Goal: Task Accomplishment & Management: Complete application form

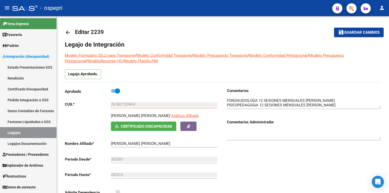
scroll to position [4, 0]
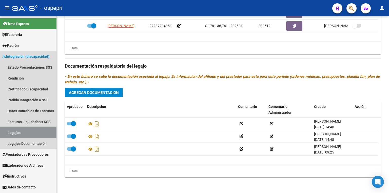
click at [26, 134] on link "Legajos" at bounding box center [28, 132] width 56 height 11
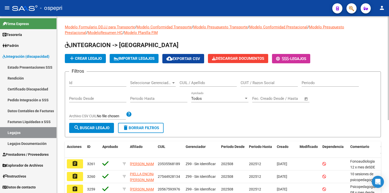
click at [195, 84] on input "CUIL / Apellido" at bounding box center [207, 82] width 57 height 5
paste input "56212094"
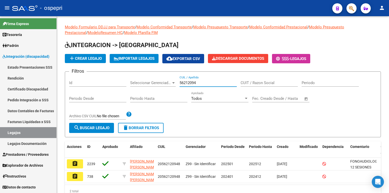
type input "56212094"
click at [73, 162] on mat-icon "assignment" at bounding box center [75, 163] width 6 height 6
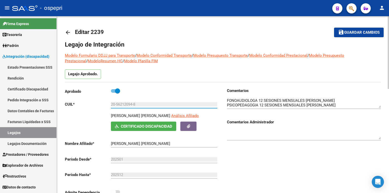
drag, startPoint x: 144, startPoint y: 104, endPoint x: 97, endPoint y: 103, distance: 46.8
click at [97, 103] on app-form-text-field "CUIL * 20-56212094-8 Ingresar CUIL" at bounding box center [141, 104] width 152 height 5
click at [189, 129] on button "button" at bounding box center [188, 125] width 16 height 9
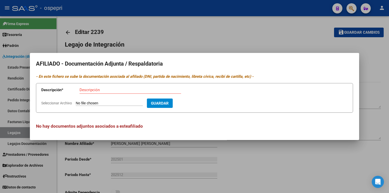
click at [277, 43] on div at bounding box center [194, 96] width 389 height 193
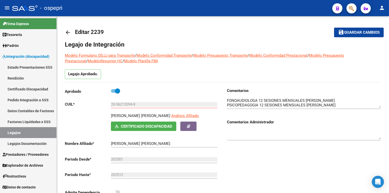
click at [28, 86] on link "Certificado Discapacidad" at bounding box center [28, 89] width 56 height 11
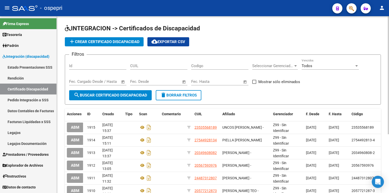
click at [163, 65] on input "CUIL" at bounding box center [158, 66] width 57 height 5
click at [109, 94] on span "search Buscar Certificado Discapacidad" at bounding box center [110, 95] width 73 height 5
click at [155, 69] on div "CUIL" at bounding box center [158, 64] width 57 height 11
paste input "20-56212094-8"
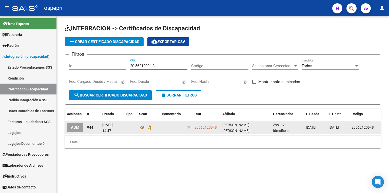
type input "20-56212094-8"
click at [78, 126] on span "ABM" at bounding box center [75, 127] width 8 height 5
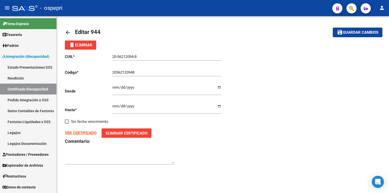
click at [134, 105] on input "[DATE]" at bounding box center [166, 108] width 109 height 8
click at [87, 45] on span "delete Eliminar" at bounding box center [80, 45] width 23 height 5
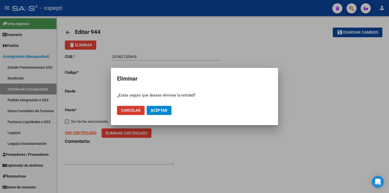
click at [156, 110] on span "Aceptar" at bounding box center [159, 110] width 17 height 5
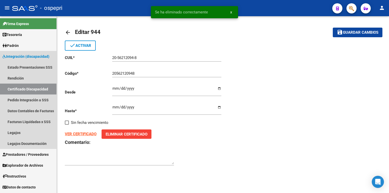
click at [29, 88] on link "Certificado Discapacidad" at bounding box center [28, 89] width 56 height 11
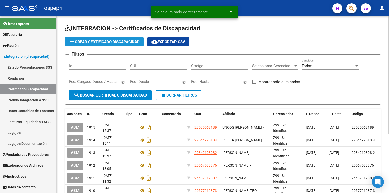
click at [98, 43] on span "add Crear Certificado Discapacidad" at bounding box center [104, 41] width 71 height 5
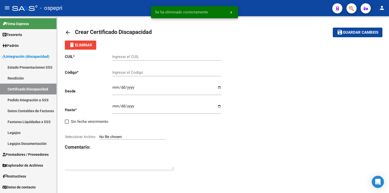
click at [135, 56] on input "Ingresar el CUIL" at bounding box center [166, 56] width 109 height 5
paste input "20-56212094-8"
type input "20-56212094-8"
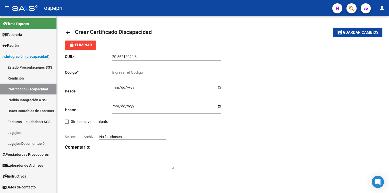
click at [134, 74] on div "Ingresar el Codigo" at bounding box center [166, 70] width 109 height 11
paste input "20-56212094-8"
type input "20-56212094-8"
click at [111, 88] on p "Desde" at bounding box center [88, 91] width 47 height 6
click at [113, 89] on input "Ingresar fec. Desde" at bounding box center [166, 89] width 109 height 8
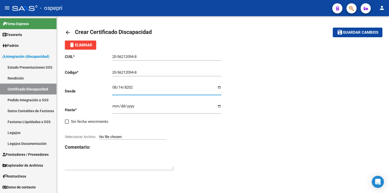
type input "[DATE]"
click at [114, 107] on input "Ingresar fec. Hasta" at bounding box center [166, 108] width 109 height 8
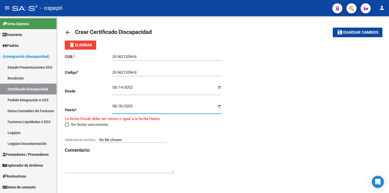
type input "[DATE]"
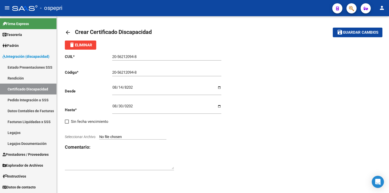
click at [126, 137] on input "Seleccionar Archivo" at bounding box center [132, 137] width 67 height 5
type input "C:\fakepath\prorroga.jpg"
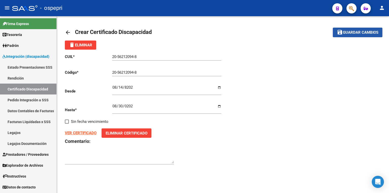
click at [367, 33] on span "Guardar cambios" at bounding box center [360, 32] width 35 height 5
click at [358, 34] on span "Guardar cambios" at bounding box center [360, 32] width 35 height 5
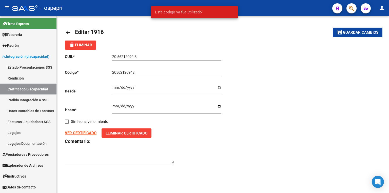
click at [145, 86] on input "[DATE]" at bounding box center [166, 89] width 109 height 8
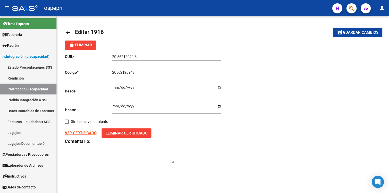
click at [135, 88] on input "[DATE]" at bounding box center [166, 89] width 109 height 8
click at [135, 74] on input "20562120948" at bounding box center [166, 72] width 109 height 5
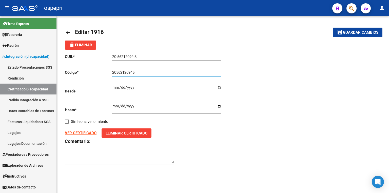
type input "20562120945"
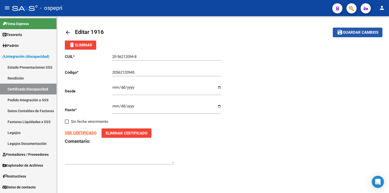
click at [374, 30] on span "save Guardar cambios" at bounding box center [358, 32] width 42 height 5
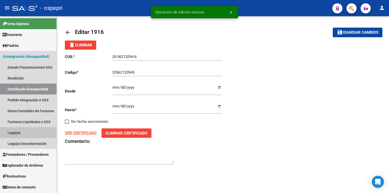
click at [23, 131] on link "Legajos" at bounding box center [28, 132] width 56 height 11
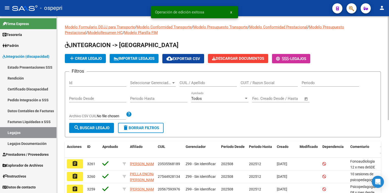
click at [186, 81] on input "CUIL / Apellido" at bounding box center [207, 82] width 57 height 5
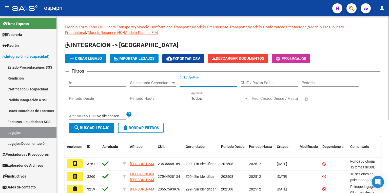
paste input "40.899.390"
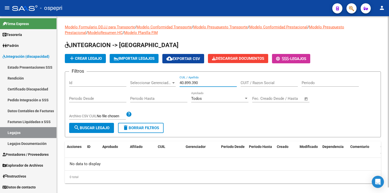
click at [193, 83] on input "40.899.390" at bounding box center [207, 82] width 57 height 5
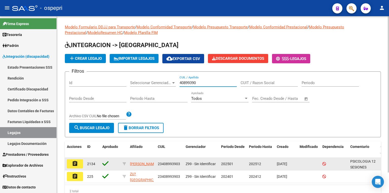
type input "40899390"
click at [79, 164] on button "assignment" at bounding box center [75, 163] width 16 height 9
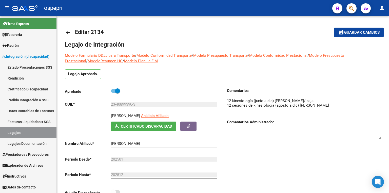
click at [31, 135] on link "Legajos" at bounding box center [28, 132] width 56 height 11
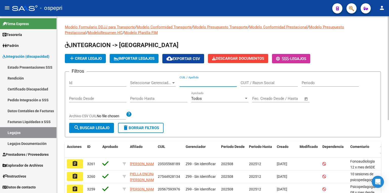
click at [208, 83] on input "CUIL / Apellido" at bounding box center [207, 82] width 57 height 5
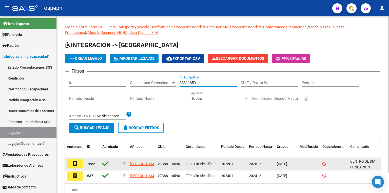
type input "38811659"
click at [76, 164] on mat-icon "assignment" at bounding box center [75, 163] width 6 height 6
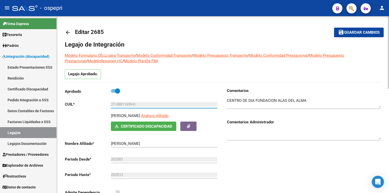
drag, startPoint x: 133, startPoint y: 103, endPoint x: 116, endPoint y: 103, distance: 16.5
click at [116, 103] on input "27-38811659-0" at bounding box center [164, 104] width 106 height 5
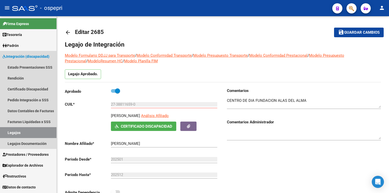
click at [35, 131] on link "Legajos" at bounding box center [28, 132] width 56 height 11
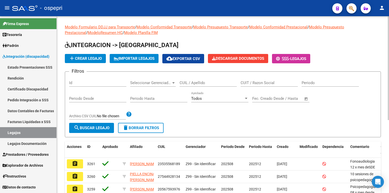
click at [201, 83] on input "CUIL / Apellido" at bounding box center [207, 82] width 57 height 5
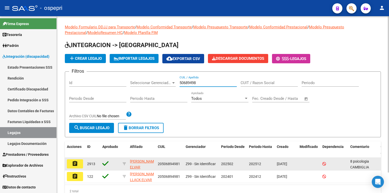
type input "50689498"
click at [79, 164] on button "assignment" at bounding box center [75, 163] width 16 height 9
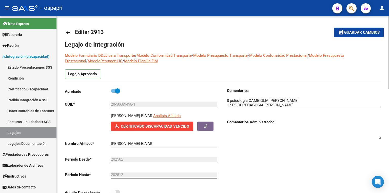
click at [27, 133] on link "Legajos" at bounding box center [28, 132] width 56 height 11
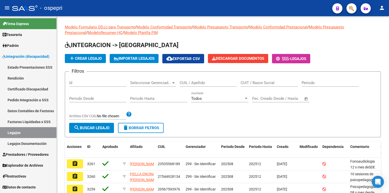
click at [25, 134] on link "Legajos" at bounding box center [28, 132] width 56 height 11
click at [194, 80] on div "CUIL / Apellido" at bounding box center [207, 81] width 57 height 11
paste input "57485620"
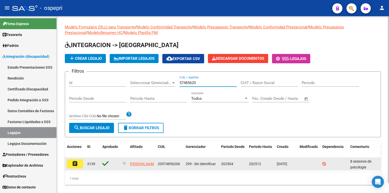
type input "57485620"
click at [74, 166] on mat-icon "assignment" at bounding box center [75, 163] width 6 height 6
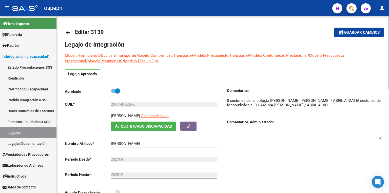
scroll to position [4, 0]
click at [33, 133] on link "Legajos" at bounding box center [28, 132] width 56 height 11
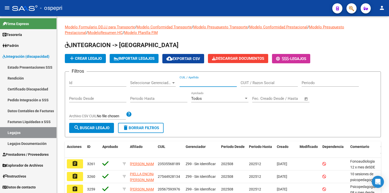
click at [203, 83] on input "CUIL / Apellido" at bounding box center [207, 82] width 57 height 5
paste input "58693896"
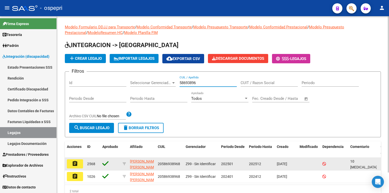
type input "58693896"
click at [76, 164] on mat-icon "assignment" at bounding box center [75, 163] width 6 height 6
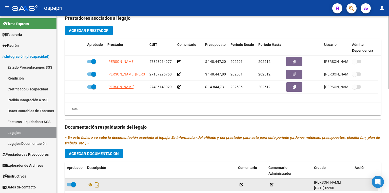
scroll to position [243, 0]
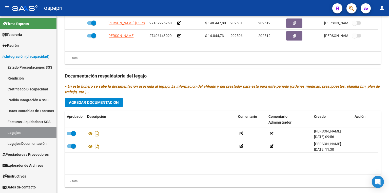
click at [43, 134] on link "Legajos" at bounding box center [28, 132] width 56 height 11
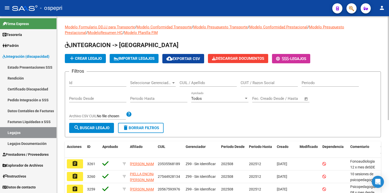
click at [199, 83] on input "CUIL / Apellido" at bounding box center [207, 82] width 57 height 5
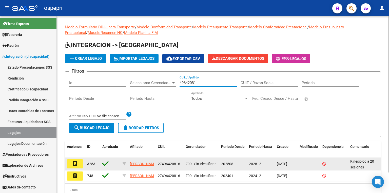
type input "49642081"
click at [78, 163] on button "assignment" at bounding box center [75, 163] width 16 height 9
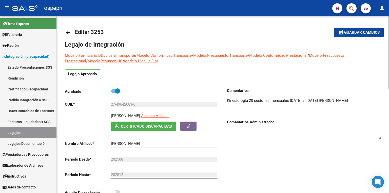
click at [12, 133] on link "Legajos" at bounding box center [28, 132] width 56 height 11
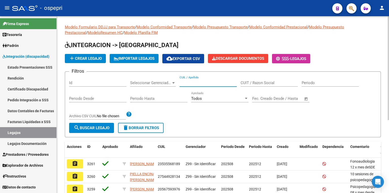
click at [193, 81] on input "CUIL / Apellido" at bounding box center [207, 82] width 57 height 5
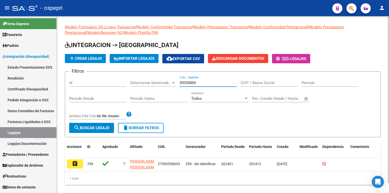
type input "59355869"
click at [83, 55] on button "add Crear Legajo" at bounding box center [85, 58] width 41 height 9
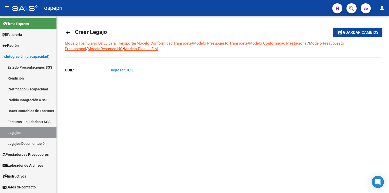
click at [131, 69] on input "Ingresar CUIL" at bounding box center [164, 70] width 106 height 5
type input "27-59355869-5"
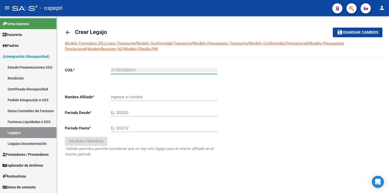
type input "[PERSON_NAME] [PERSON_NAME]"
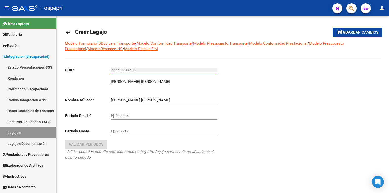
type input "27-59355869-5"
click at [159, 112] on div "Ej: 202203" at bounding box center [164, 114] width 106 height 11
type input "202508"
click at [155, 132] on input "Ej: 202212" at bounding box center [164, 131] width 106 height 5
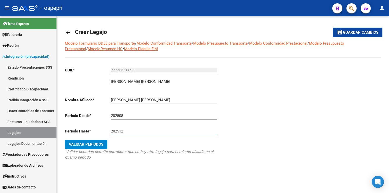
type input "202512"
click at [75, 146] on span "Validar Periodos" at bounding box center [86, 144] width 34 height 5
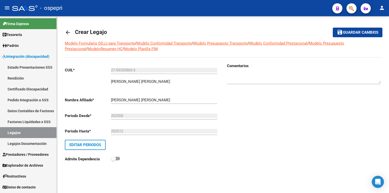
click at [347, 33] on span "Guardar cambios" at bounding box center [360, 32] width 35 height 5
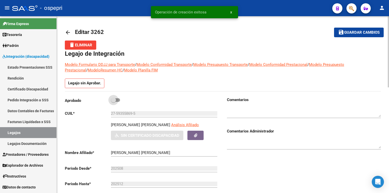
click at [118, 100] on span at bounding box center [115, 100] width 9 height 4
click at [113, 102] on input "checkbox" at bounding box center [113, 102] width 0 height 0
checkbox input "true"
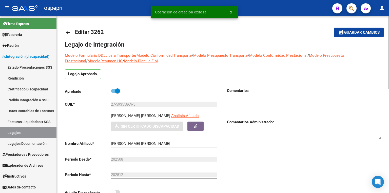
click at [239, 100] on textarea at bounding box center [304, 103] width 154 height 10
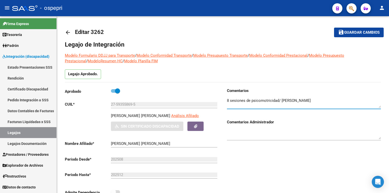
type textarea "8 sesiones de psicomotricidad/ [PERSON_NAME]"
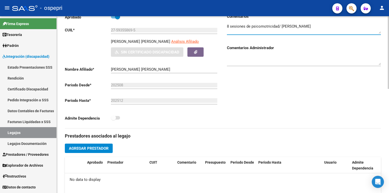
scroll to position [81, 0]
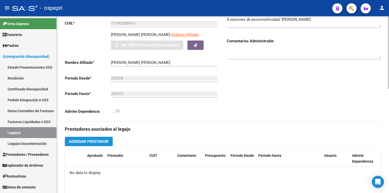
click at [103, 140] on span "Agregar Prestador" at bounding box center [89, 141] width 40 height 5
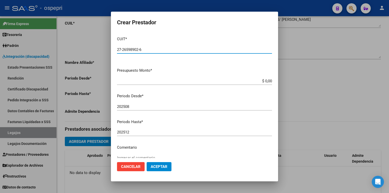
type input "27-26598902-6"
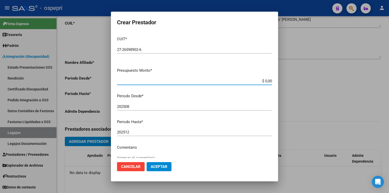
drag, startPoint x: 256, startPoint y: 80, endPoint x: 327, endPoint y: 81, distance: 70.9
click at [327, 81] on div "Crear Prestador CUIT * 27-26598902-6 Ingresar CUIT ARCA Padrón Presupuesto Mont…" at bounding box center [194, 96] width 389 height 193
type input "$ 14.844,72"
click at [161, 166] on span "Aceptar" at bounding box center [159, 166] width 17 height 5
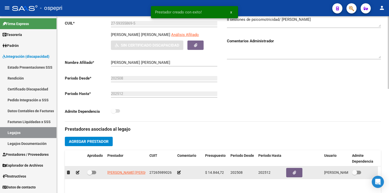
click at [96, 171] on div at bounding box center [95, 172] width 16 height 7
click at [95, 171] on span at bounding box center [91, 173] width 9 height 4
click at [90, 174] on input "checkbox" at bounding box center [89, 174] width 0 height 0
checkbox input "true"
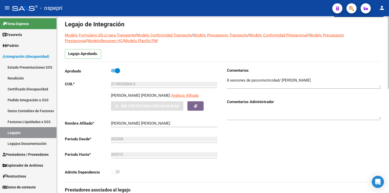
scroll to position [40, 0]
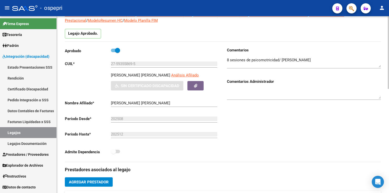
click at [307, 59] on textarea at bounding box center [304, 62] width 154 height 10
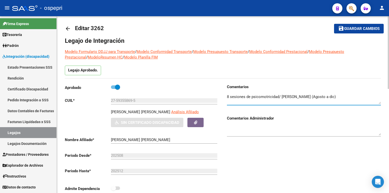
scroll to position [0, 0]
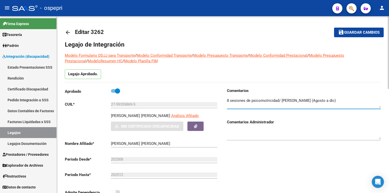
type textarea "8 sesiones de psicomotricidad/ [PERSON_NAME] (Agosto a dic)"
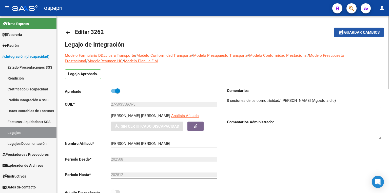
click at [356, 33] on span "Guardar cambios" at bounding box center [361, 32] width 35 height 5
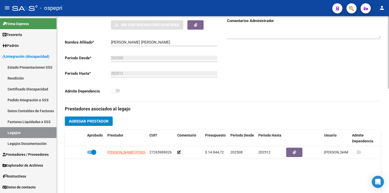
scroll to position [61, 0]
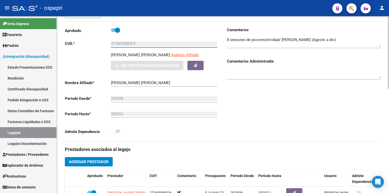
drag, startPoint x: 140, startPoint y: 44, endPoint x: 95, endPoint y: 45, distance: 44.5
click at [95, 45] on app-form-text-field "CUIL * 27-59355869-5 Ingresar CUIL" at bounding box center [141, 43] width 152 height 5
click at [265, 114] on div "Comentarios Comentarios Administrador" at bounding box center [302, 84] width 158 height 114
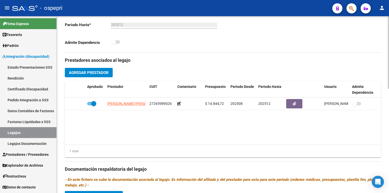
scroll to position [223, 0]
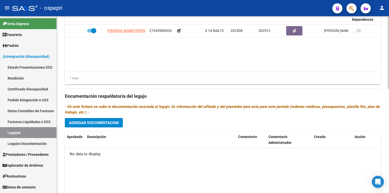
click at [117, 123] on span "Agregar Documentacion" at bounding box center [94, 122] width 50 height 5
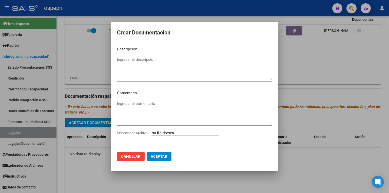
click at [183, 133] on input "Seleccionar Archivo" at bounding box center [184, 133] width 67 height 5
type input "C:\fakepath\27593558695.pdf"
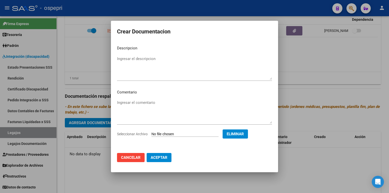
click at [159, 160] on button "Aceptar" at bounding box center [159, 157] width 25 height 9
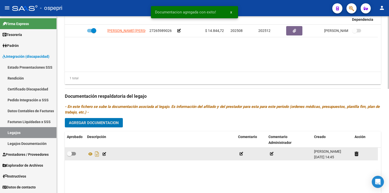
click at [74, 154] on span at bounding box center [71, 154] width 9 height 4
click at [69, 155] on input "checkbox" at bounding box center [69, 155] width 0 height 0
checkbox input "true"
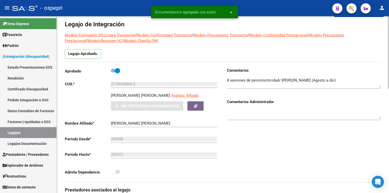
scroll to position [0, 0]
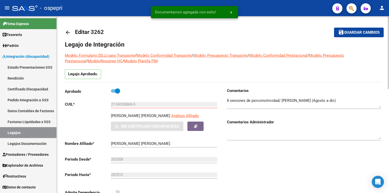
click at [348, 30] on span "Guardar cambios" at bounding box center [361, 32] width 35 height 5
drag, startPoint x: 140, startPoint y: 104, endPoint x: 86, endPoint y: 105, distance: 54.7
click at [86, 105] on app-form-text-field "CUIL * 27-59355869-5 Ingresar CUIL" at bounding box center [141, 104] width 152 height 5
click at [28, 86] on link "Certificado Discapacidad" at bounding box center [28, 89] width 56 height 11
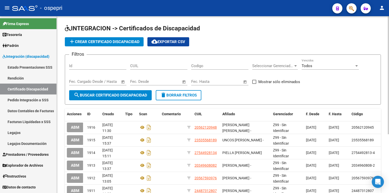
click at [96, 43] on span "add Crear Certificado Discapacidad" at bounding box center [104, 41] width 71 height 5
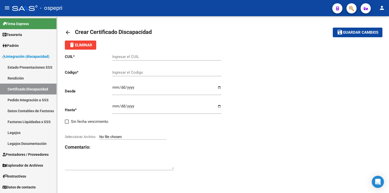
click at [126, 56] on input "Ingresar el CUIL" at bounding box center [166, 56] width 109 height 5
paste input "27-59355869-5"
type input "27-59355869-5"
click at [133, 73] on input "Ingresar el Codigo" at bounding box center [166, 72] width 109 height 5
paste input "27-59355869-5"
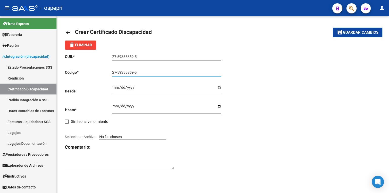
type input "27-59355869-5"
click at [112, 88] on p "Desde" at bounding box center [88, 91] width 47 height 6
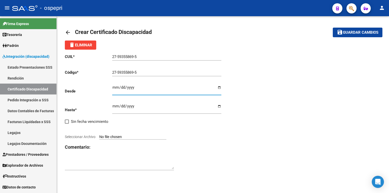
click at [115, 86] on input "Ingresar fec. Desde" at bounding box center [166, 89] width 109 height 8
type input "[DATE]"
click at [114, 105] on input "Ingresar fec. Hasta" at bounding box center [166, 108] width 109 height 8
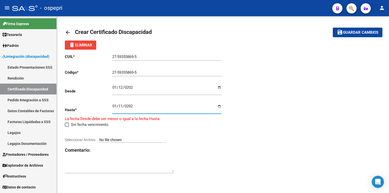
type input "[DATE]"
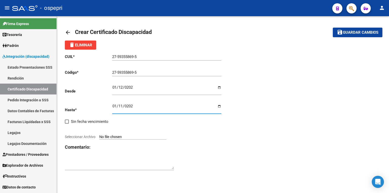
click at [127, 135] on input "Seleccionar Archivo" at bounding box center [132, 137] width 67 height 5
type input "C:\fakepath\CERTIFICADO DE DISC - [PERSON_NAME].pdf"
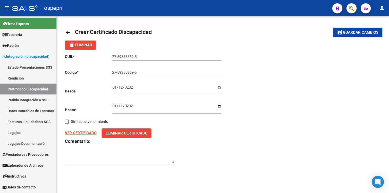
click at [351, 32] on span "Guardar cambios" at bounding box center [360, 32] width 35 height 5
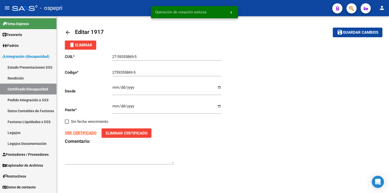
click at [23, 135] on link "Legajos" at bounding box center [28, 132] width 56 height 11
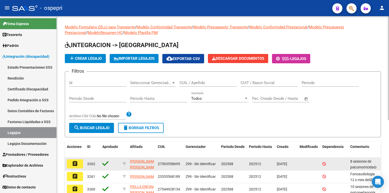
click at [75, 162] on mat-icon "assignment" at bounding box center [75, 163] width 6 height 6
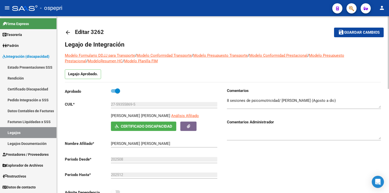
click at [358, 31] on span "Guardar cambios" at bounding box center [361, 32] width 35 height 5
click at [355, 32] on span "Guardar cambios" at bounding box center [361, 32] width 35 height 5
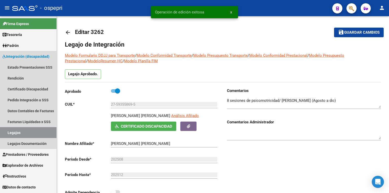
click at [14, 131] on link "Legajos" at bounding box center [28, 132] width 56 height 11
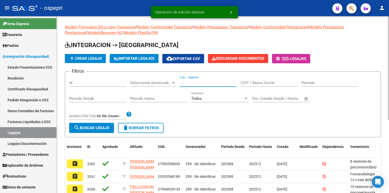
click at [214, 83] on input "CUIL / Apellido" at bounding box center [207, 82] width 57 height 5
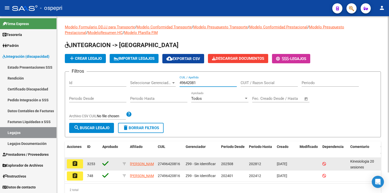
type input "49642081"
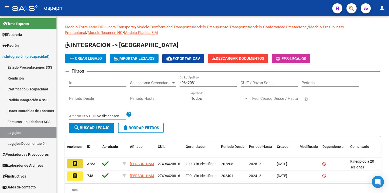
click at [77, 164] on mat-icon "assignment" at bounding box center [75, 163] width 6 height 6
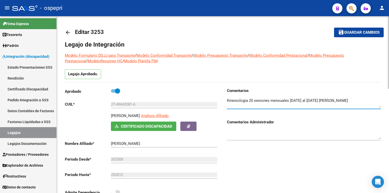
click at [374, 100] on textarea at bounding box center [304, 103] width 154 height 10
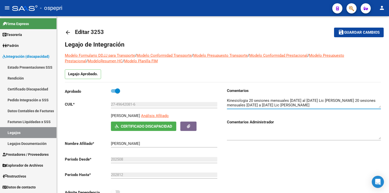
type textarea "Kinesiologia 20 sesiones mensuales [DATE] al [DATE] Lic [PERSON_NAME] 20 sesion…"
